Goal: Task Accomplishment & Management: Manage account settings

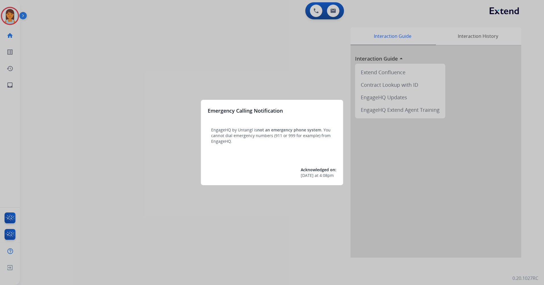
click at [324, 57] on div at bounding box center [272, 142] width 544 height 285
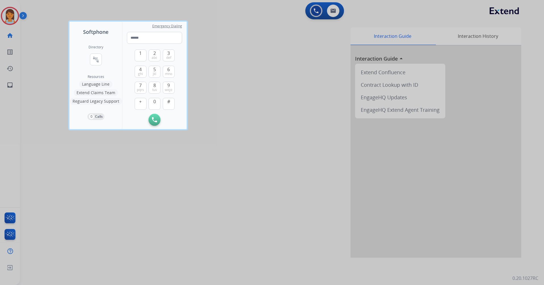
drag, startPoint x: 278, startPoint y: 21, endPoint x: 352, endPoint y: 18, distance: 73.4
click at [278, 21] on div at bounding box center [272, 142] width 544 height 285
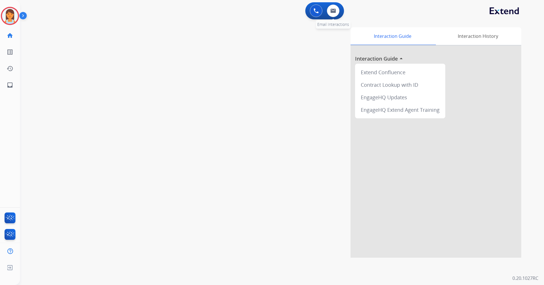
click at [339, 13] on div "0 Email Interactions" at bounding box center [333, 11] width 17 height 13
click at [336, 13] on button at bounding box center [333, 11] width 13 height 13
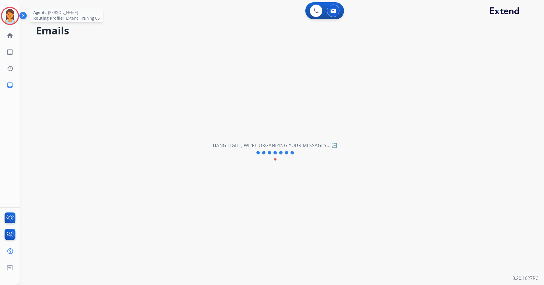
click at [15, 21] on img at bounding box center [10, 16] width 16 height 16
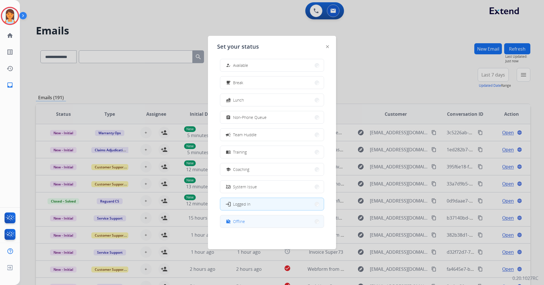
scroll to position [2, 0]
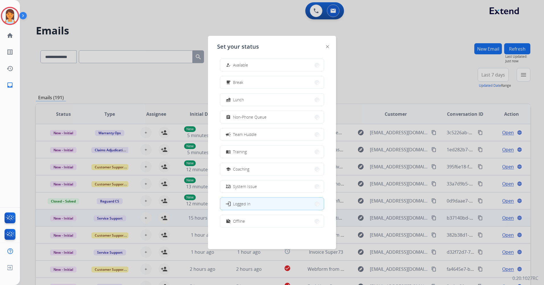
drag, startPoint x: 284, startPoint y: 226, endPoint x: 281, endPoint y: 218, distance: 8.4
click at [284, 224] on button "work_off Offline" at bounding box center [272, 221] width 104 height 12
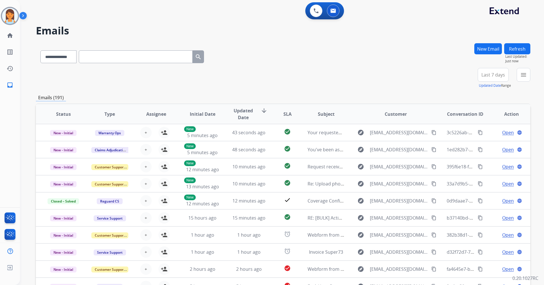
click at [497, 74] on span "Last 7 days" at bounding box center [493, 75] width 24 height 2
click at [486, 143] on div "Last 90 days" at bounding box center [491, 144] width 31 height 9
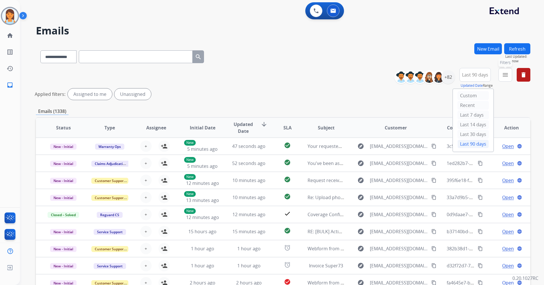
click at [505, 77] on mat-icon "menu" at bounding box center [505, 74] width 7 height 7
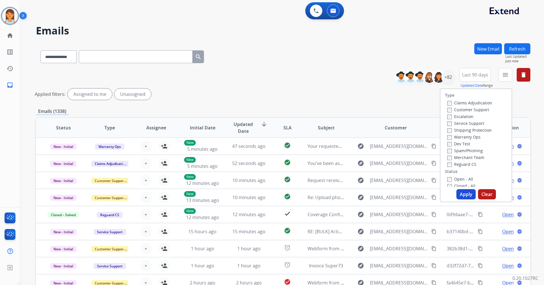
click at [472, 135] on label "Warranty Ops" at bounding box center [463, 136] width 33 height 5
click at [476, 109] on label "Customer Support" at bounding box center [468, 109] width 42 height 5
click at [479, 131] on label "Shipping Protection" at bounding box center [469, 129] width 44 height 5
click at [468, 164] on label "Reguard CS" at bounding box center [461, 164] width 29 height 5
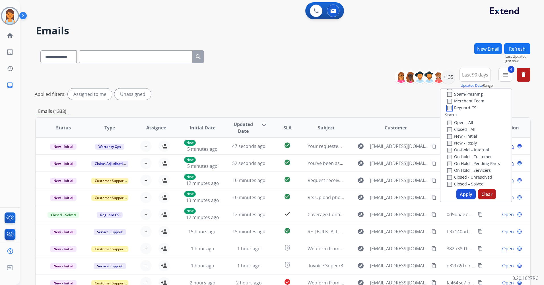
scroll to position [57, 0]
click at [469, 137] on label "New - Initial" at bounding box center [462, 135] width 30 height 5
click at [468, 141] on label "New - Reply" at bounding box center [462, 142] width 30 height 5
click at [463, 192] on button "Apply" at bounding box center [465, 194] width 19 height 10
